Goal: Navigation & Orientation: Find specific page/section

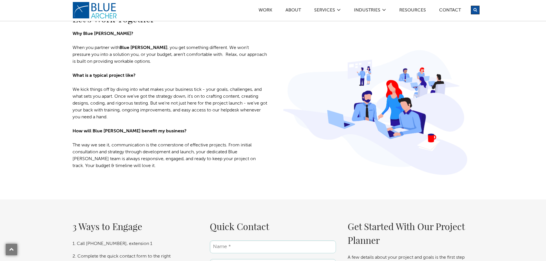
scroll to position [784, 0]
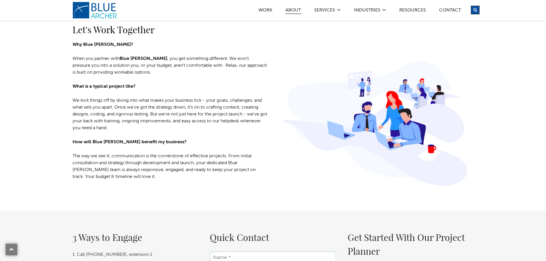
click at [287, 8] on link "ABOUT" at bounding box center [293, 11] width 16 height 6
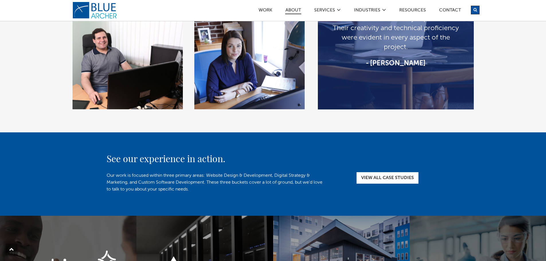
scroll to position [1262, 0]
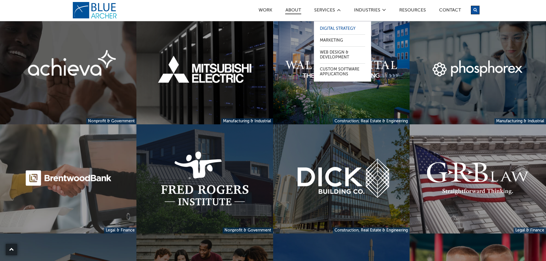
click at [343, 34] on link "Digital Strategy" at bounding box center [342, 29] width 45 height 12
